Goal: Entertainment & Leisure: Consume media (video, audio)

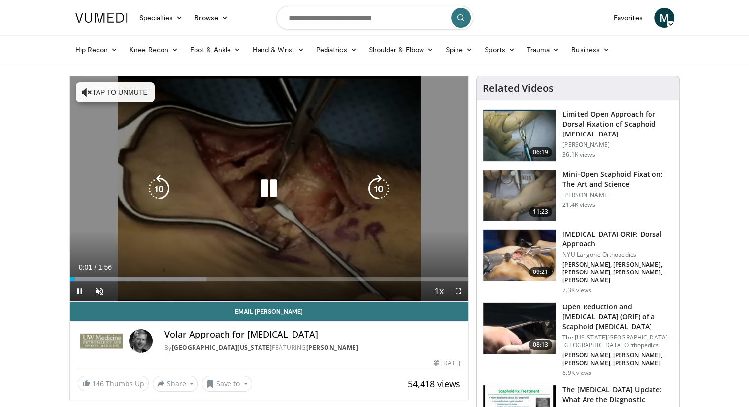
click at [384, 194] on icon "Video Player" at bounding box center [379, 189] width 28 height 28
click at [380, 191] on icon "Video Player" at bounding box center [379, 189] width 28 height 28
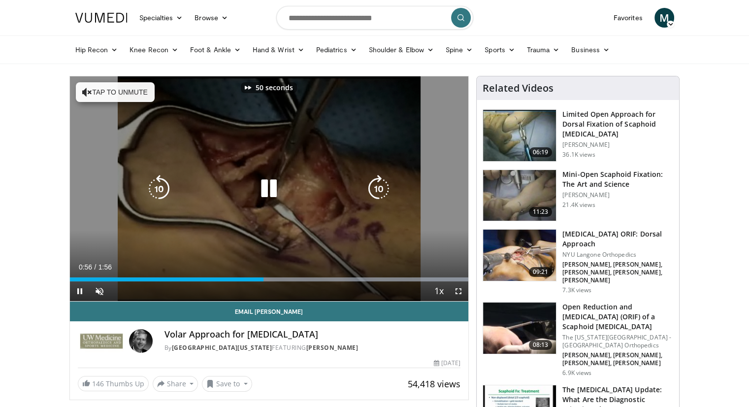
click at [143, 191] on div "50 seconds Tap to unmute" at bounding box center [269, 188] width 399 height 224
click at [157, 188] on icon "Video Player" at bounding box center [159, 189] width 28 height 28
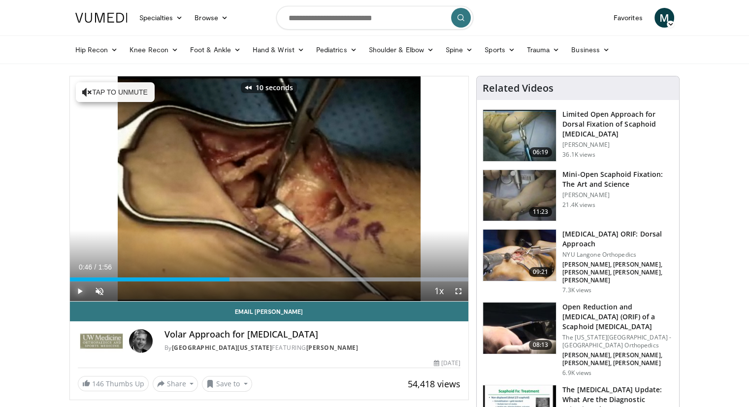
click at [81, 294] on span "Video Player" at bounding box center [80, 291] width 20 height 20
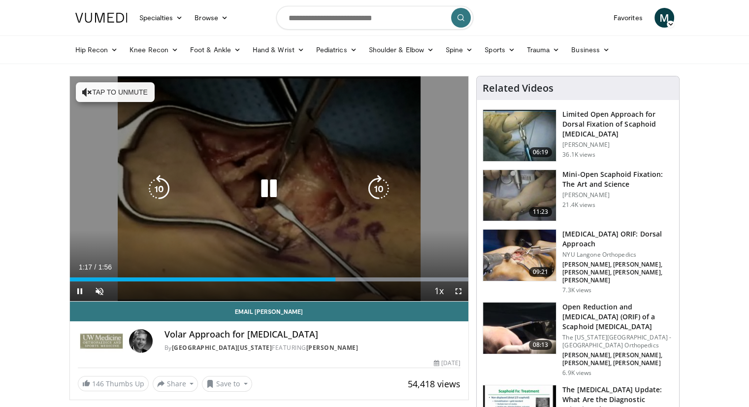
click at [266, 178] on icon "Video Player" at bounding box center [269, 189] width 28 height 28
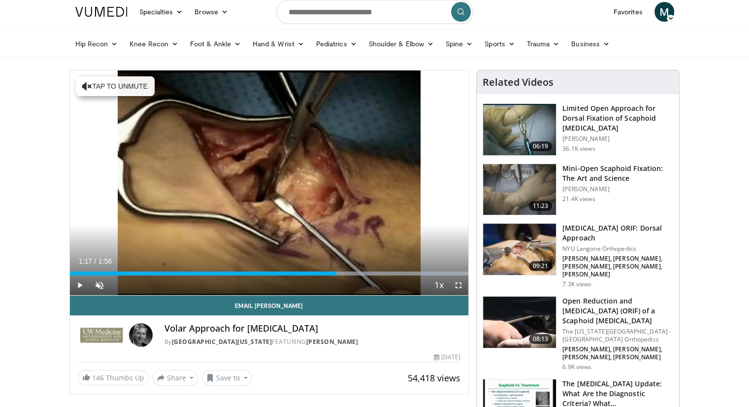
scroll to position [5, 0]
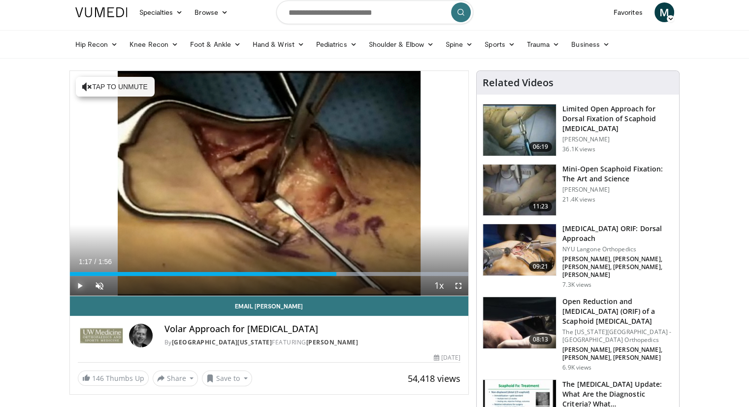
click at [79, 287] on span "Video Player" at bounding box center [80, 286] width 20 height 20
click at [106, 284] on span "Video Player" at bounding box center [100, 286] width 20 height 20
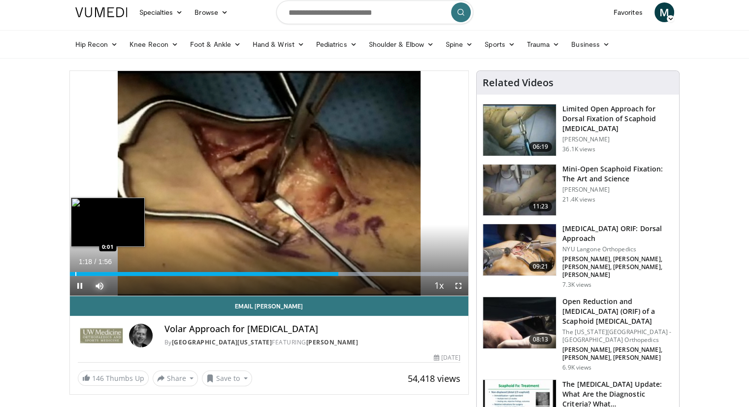
click at [74, 273] on div "Loaded : 100.00% 1:18 0:01" at bounding box center [269, 274] width 399 height 4
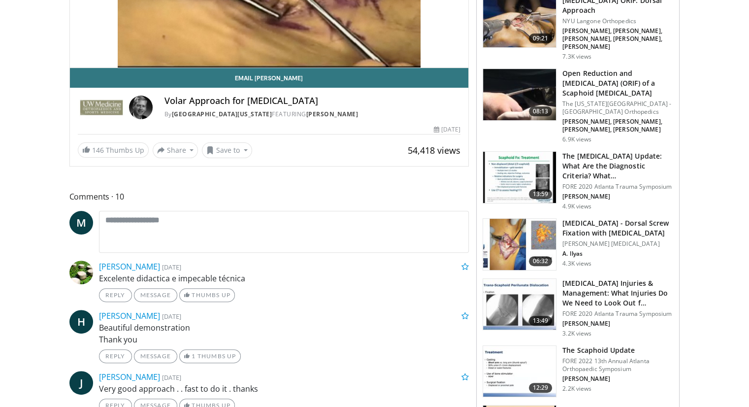
scroll to position [0, 0]
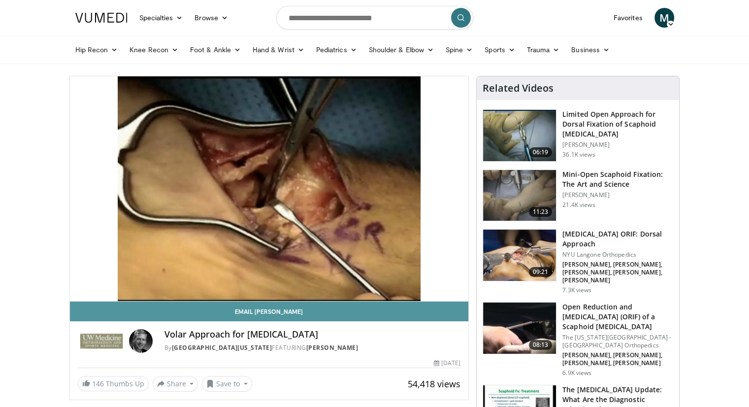
click at [296, 320] on link "Email Thomas" at bounding box center [269, 311] width 399 height 20
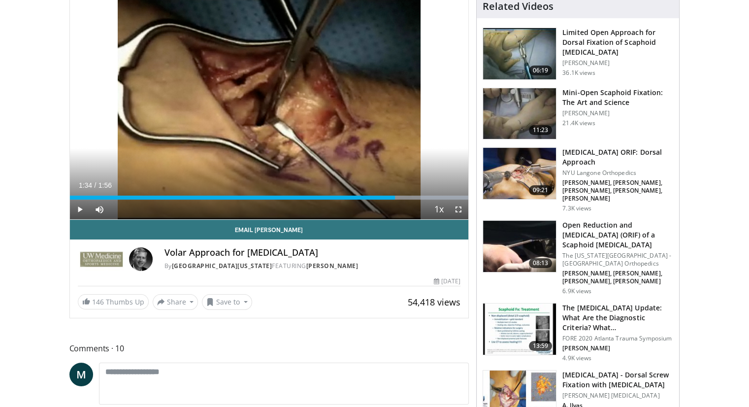
scroll to position [81, 0]
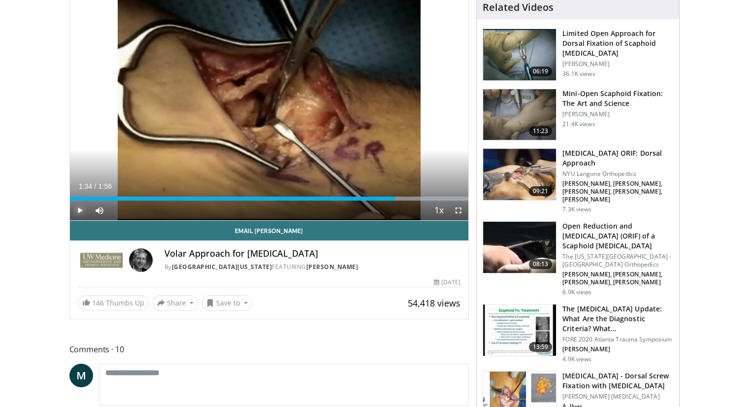
click at [82, 209] on span "Video Player" at bounding box center [80, 210] width 20 height 20
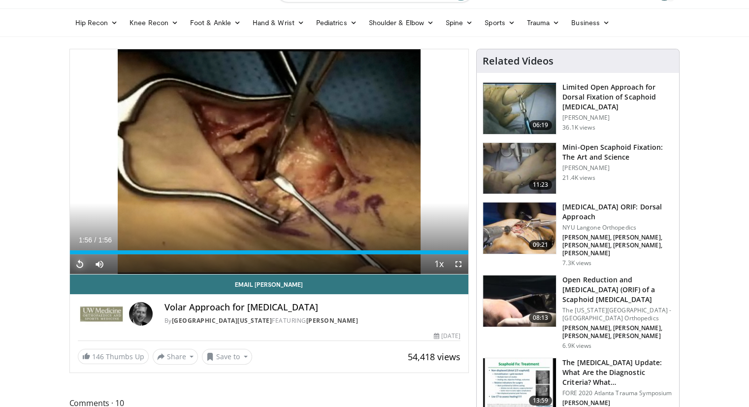
scroll to position [28, 0]
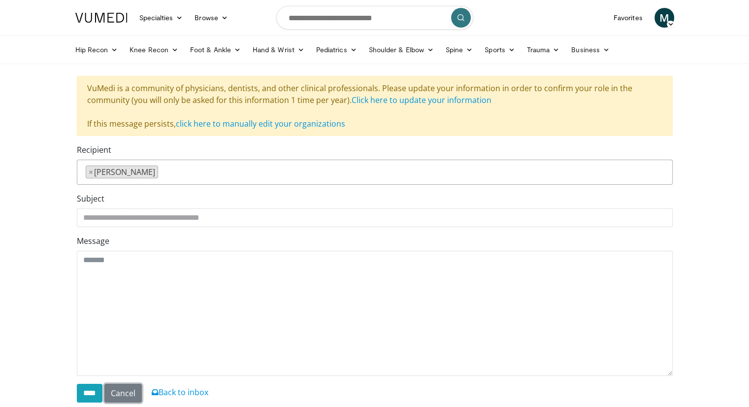
click at [122, 390] on link "Cancel" at bounding box center [122, 392] width 37 height 19
